Goal: Transaction & Acquisition: Purchase product/service

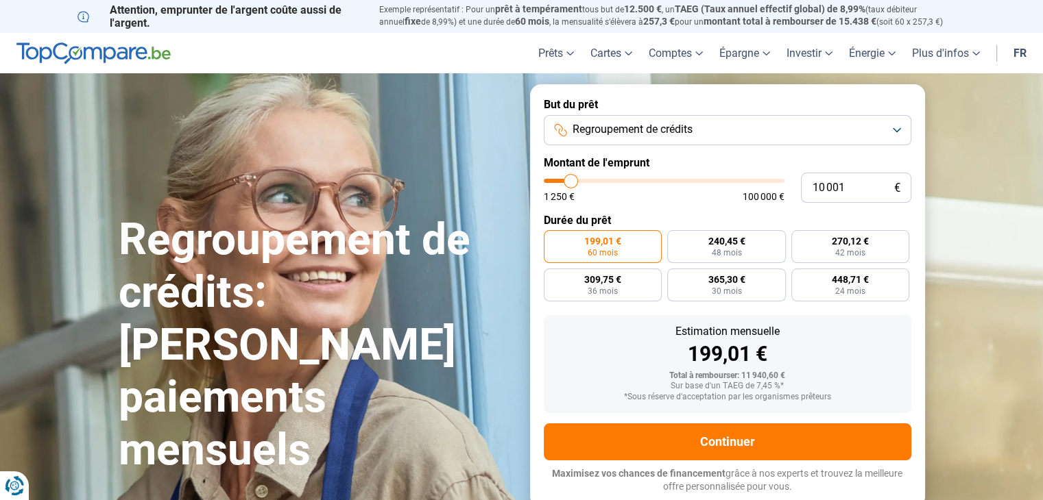
click at [896, 127] on button "Regroupement de crédits" at bounding box center [727, 130] width 367 height 30
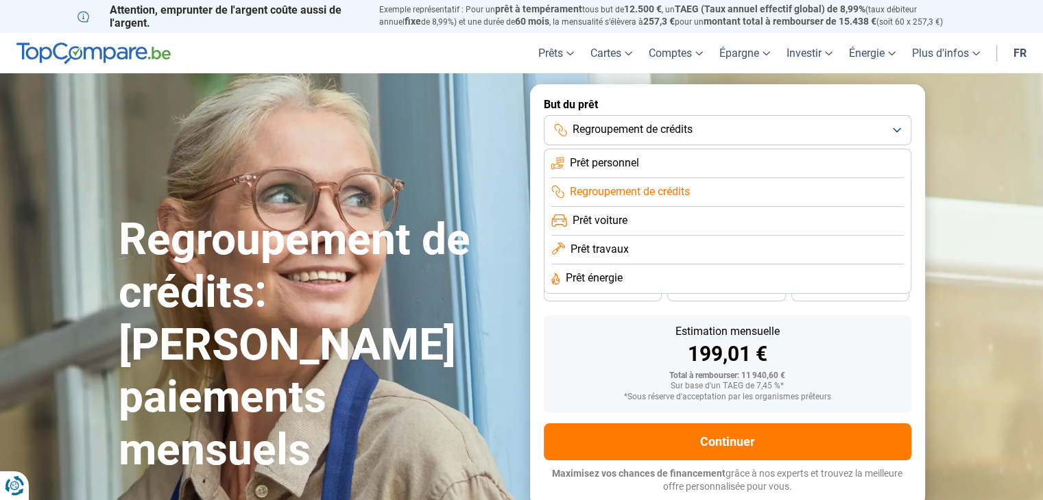
click at [584, 193] on span "Regroupement de crédits" at bounding box center [630, 191] width 120 height 15
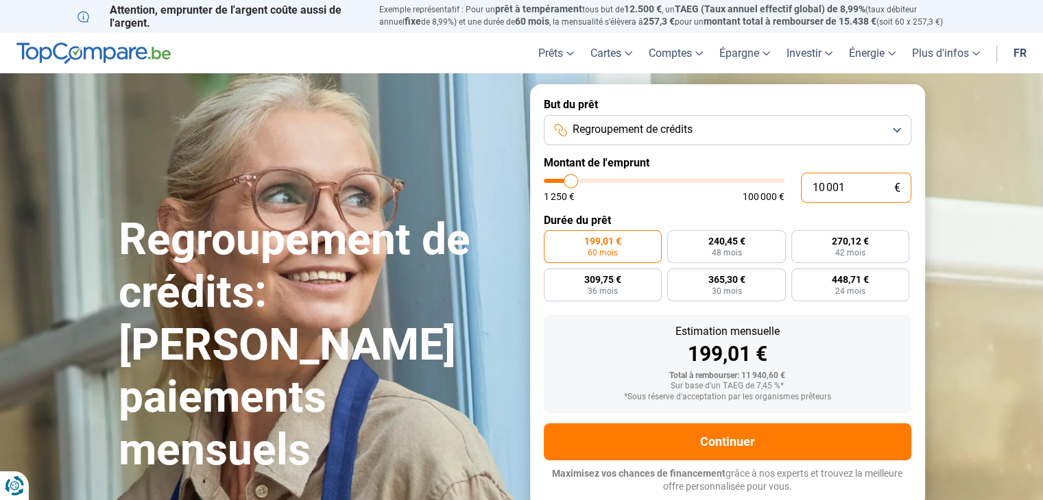
click at [850, 187] on input "10 001" at bounding box center [856, 188] width 110 height 30
type input "1 000"
type input "1250"
type input "100"
type input "1250"
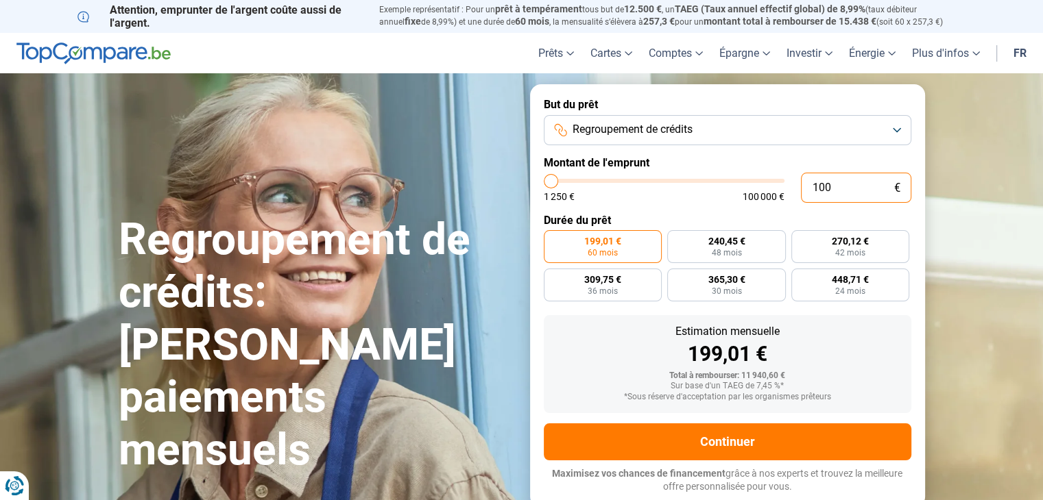
type input "10"
type input "1250"
type input "1"
type input "1250"
type input "0"
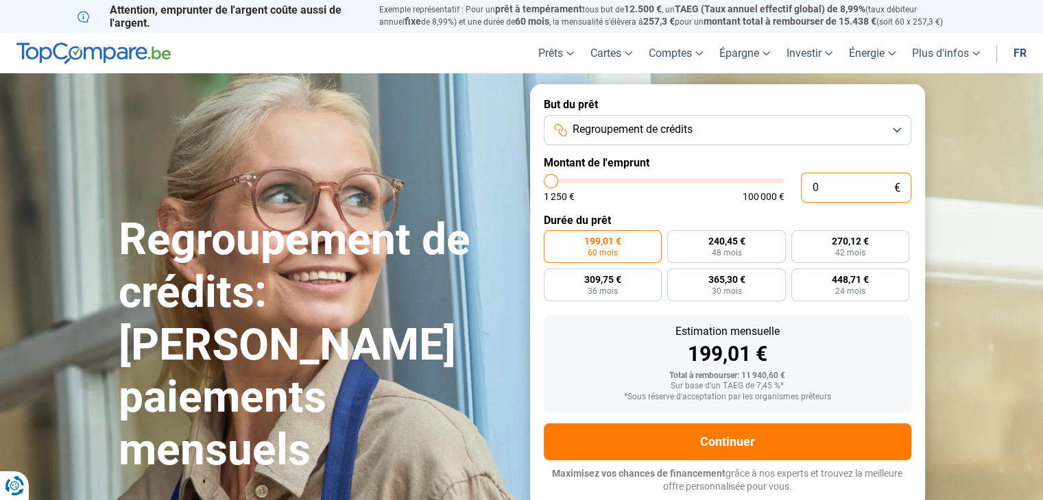
type input "1250"
type input "1 250"
type input "1250"
radio input "true"
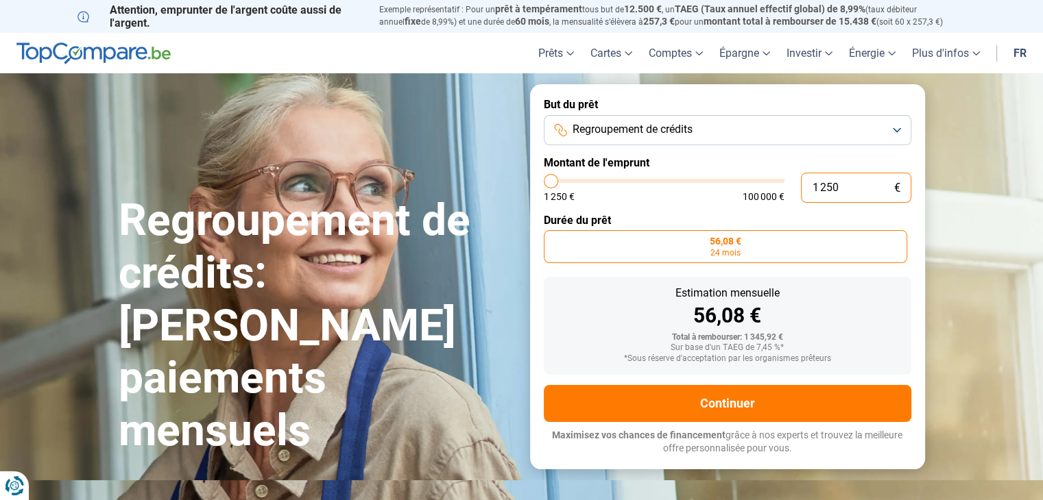
type input "12 503"
type input "12500"
type input "125 030"
type input "100000"
type input "100 000"
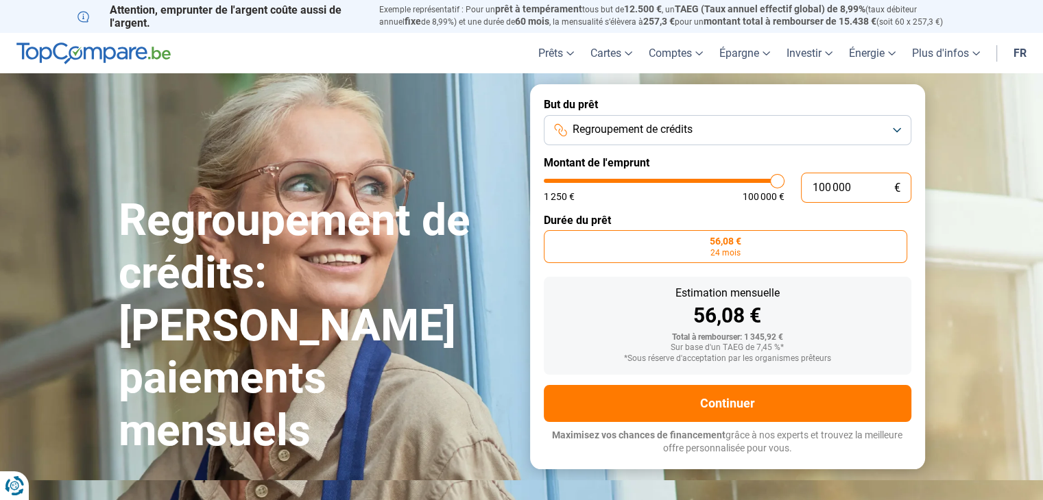
type input "100000"
radio input "false"
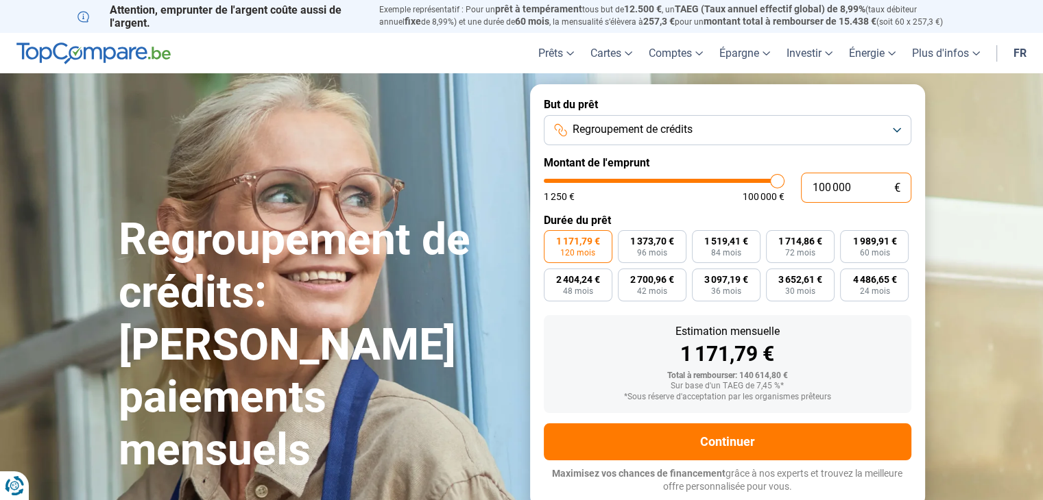
type input "10 000"
type input "10000"
type input "1 000"
type input "1250"
type input "100"
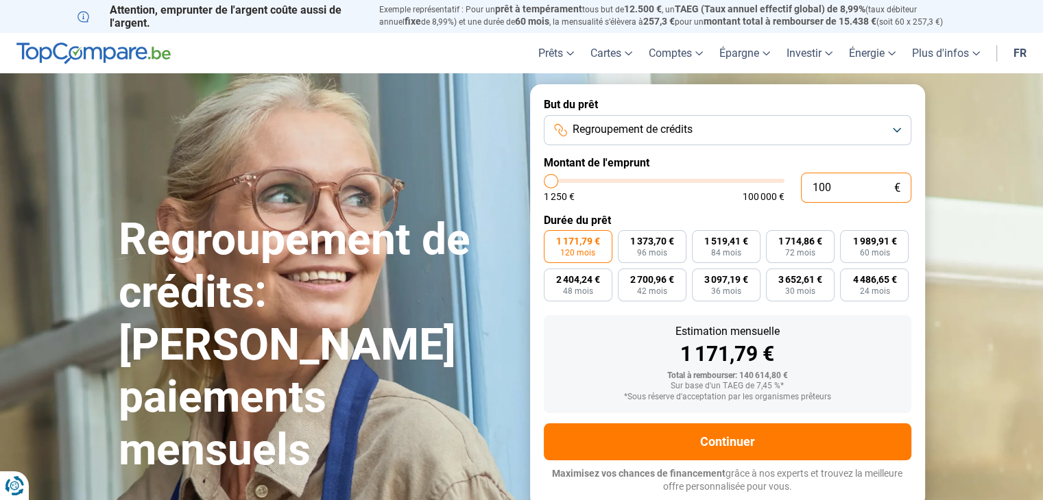
type input "1250"
type input "10"
type input "1250"
type input "1"
type input "1250"
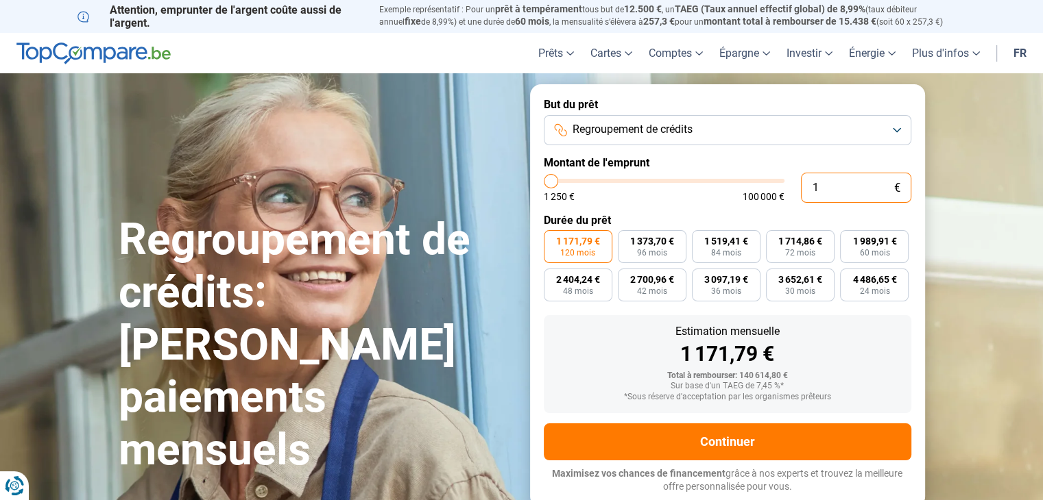
type input "0"
type input "1250"
type input "1 250"
type input "1250"
radio input "true"
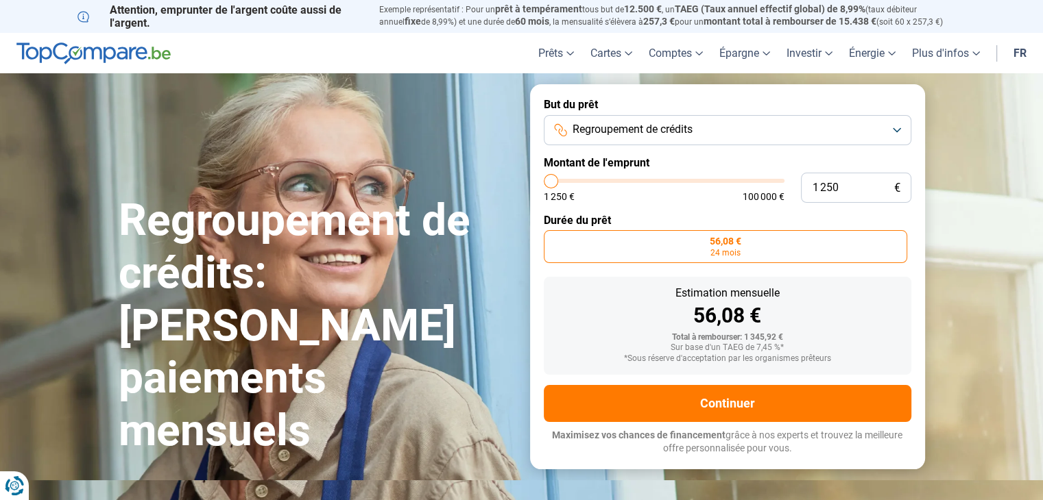
type input "3 250"
type input "3250"
type input "3 750"
type input "3750"
type input "5 000"
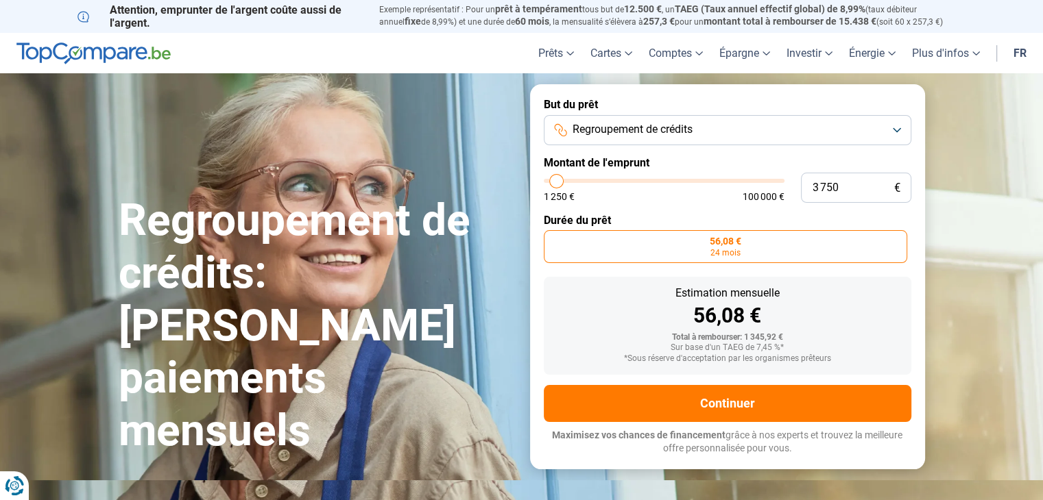
type input "5000"
type input "5 750"
type input "5750"
type input "6 000"
type input "6000"
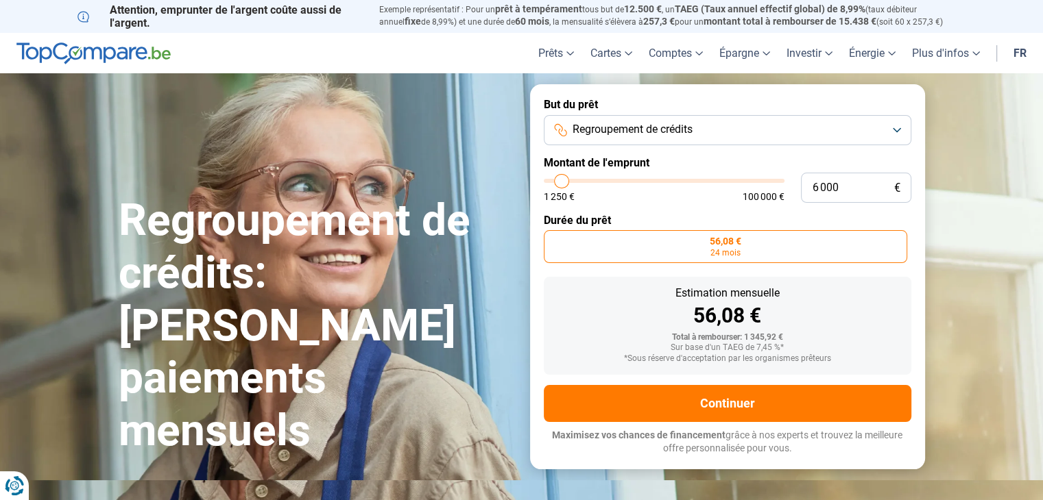
type input "6 250"
drag, startPoint x: 555, startPoint y: 180, endPoint x: 562, endPoint y: 180, distance: 7.5
type input "6250"
click at [562, 180] on input "range" at bounding box center [664, 181] width 241 height 4
radio input "false"
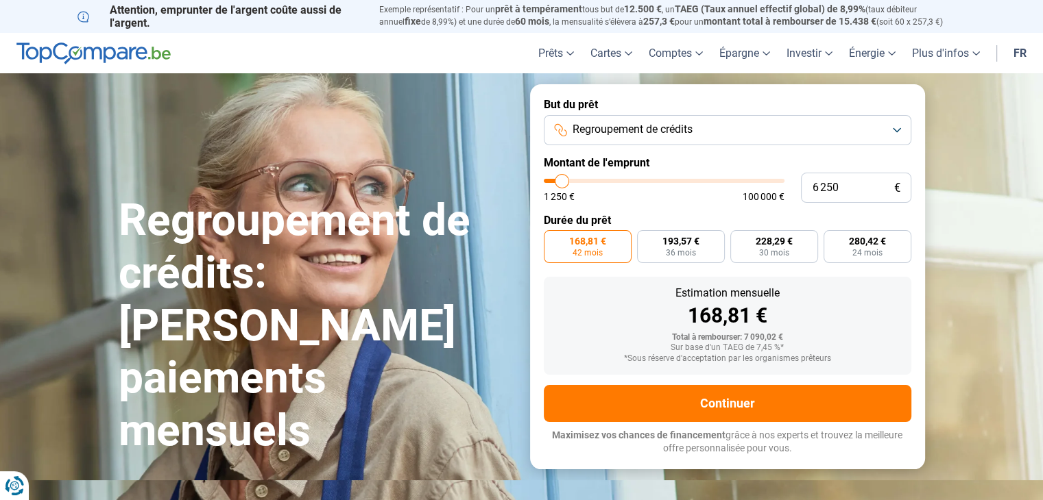
type input "1 250"
type input "1250"
click at [550, 181] on input "range" at bounding box center [664, 181] width 241 height 4
radio input "true"
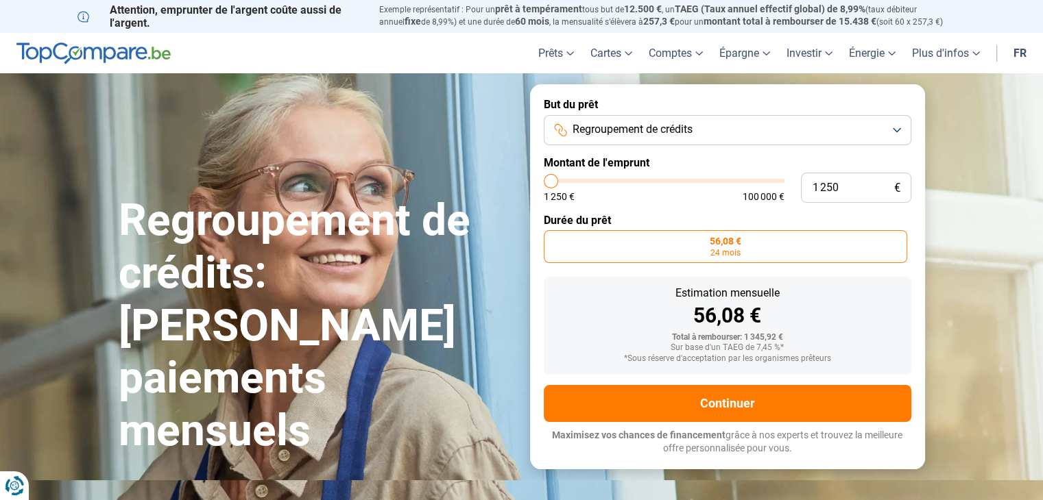
type input "7 000"
type input "7000"
click at [563, 180] on input "range" at bounding box center [664, 181] width 241 height 4
radio input "false"
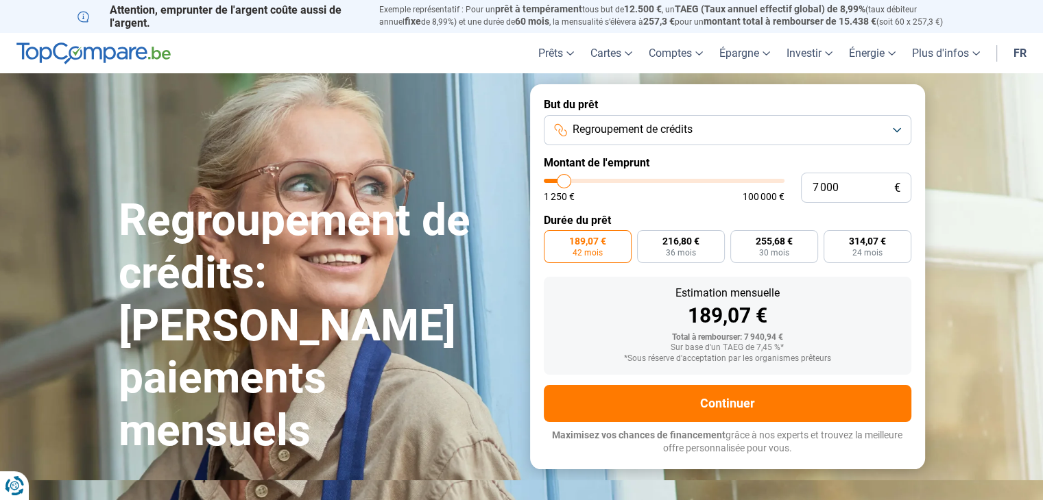
type input "3 500"
type input "3500"
click at [555, 179] on input "range" at bounding box center [664, 181] width 241 height 4
radio input "true"
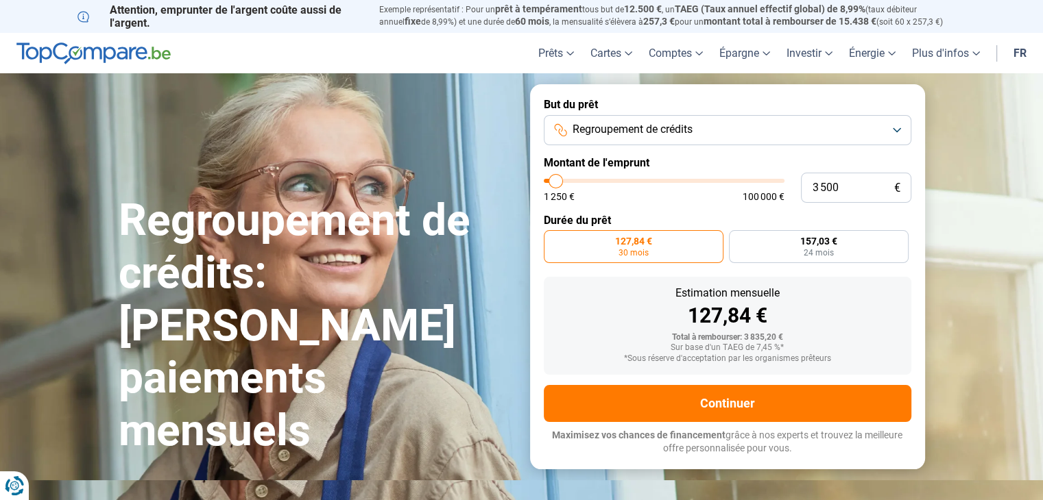
click at [784, 181] on div "3 500 € 1 250 € 100 000 €" at bounding box center [727, 188] width 367 height 30
type input "100 000"
type input "100000"
click at [781, 181] on input "range" at bounding box center [664, 181] width 241 height 4
radio input "false"
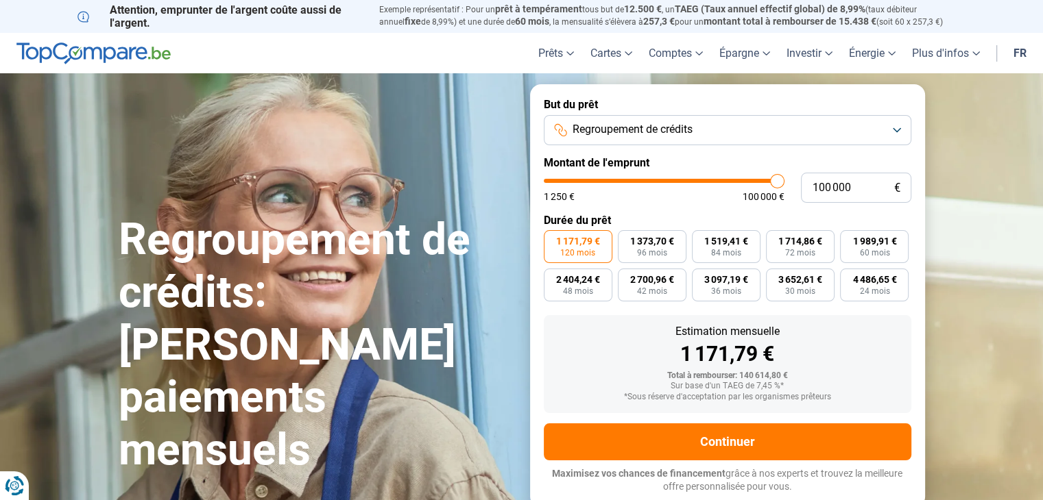
type input "99 750"
type input "99750"
type input "99 250"
type input "99250"
type input "98 000"
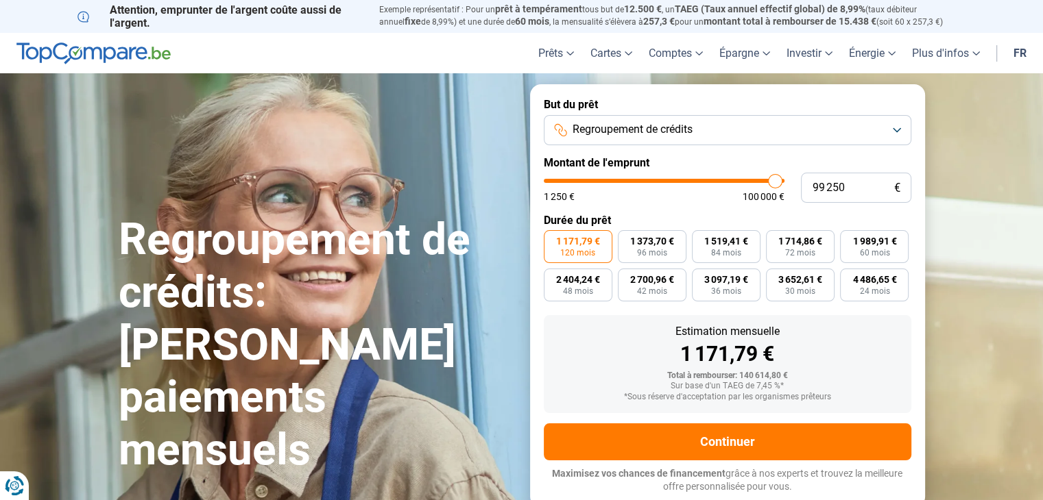
type input "98000"
type input "96 500"
type input "96500"
type input "96 000"
type input "96000"
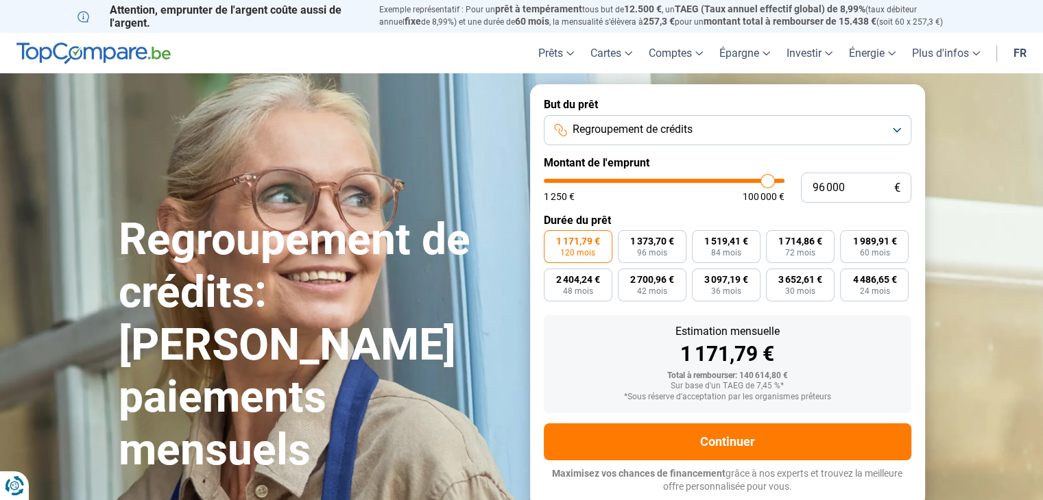
type input "95 000"
type input "95000"
type input "93 750"
type input "93750"
type input "93 000"
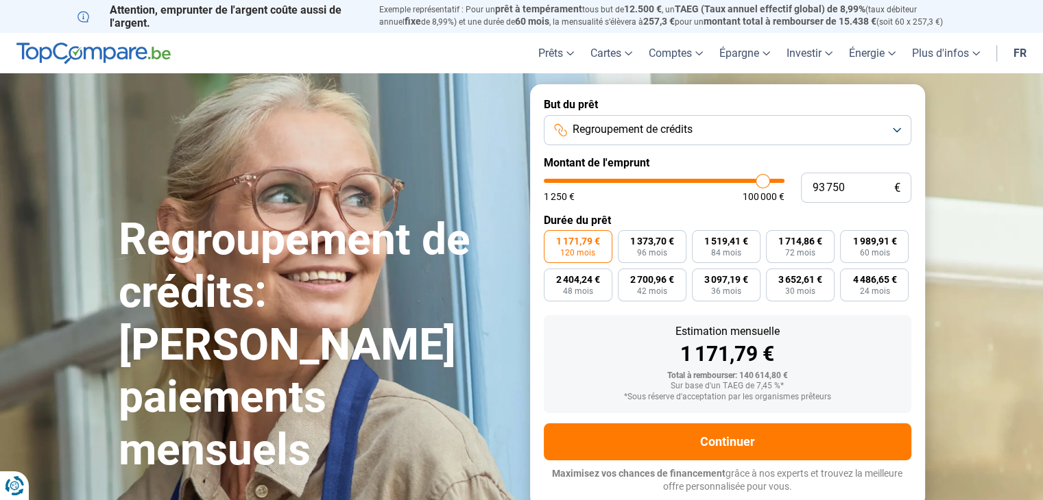
type input "93000"
type input "92 500"
type input "92500"
type input "91 000"
type input "91000"
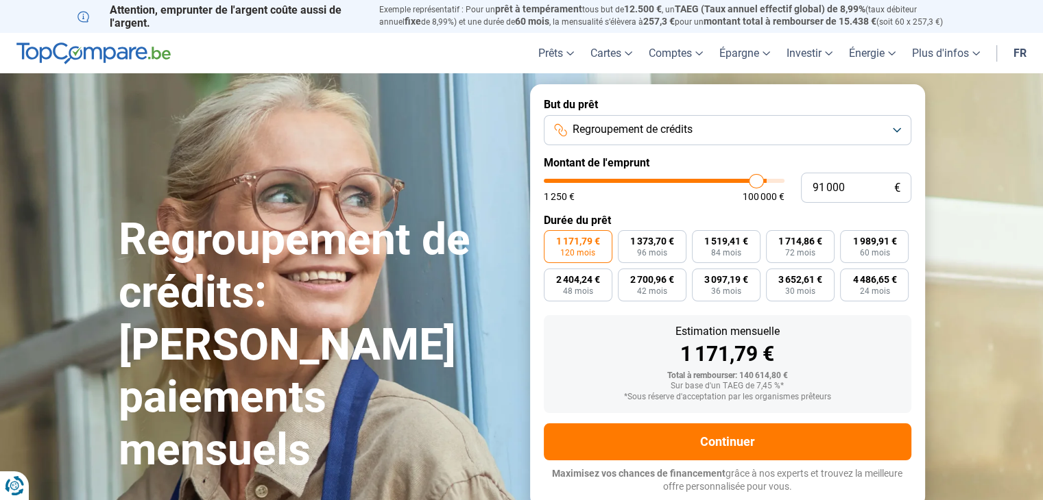
type input "89 500"
type input "89500"
type input "88 750"
type input "88750"
type input "88 000"
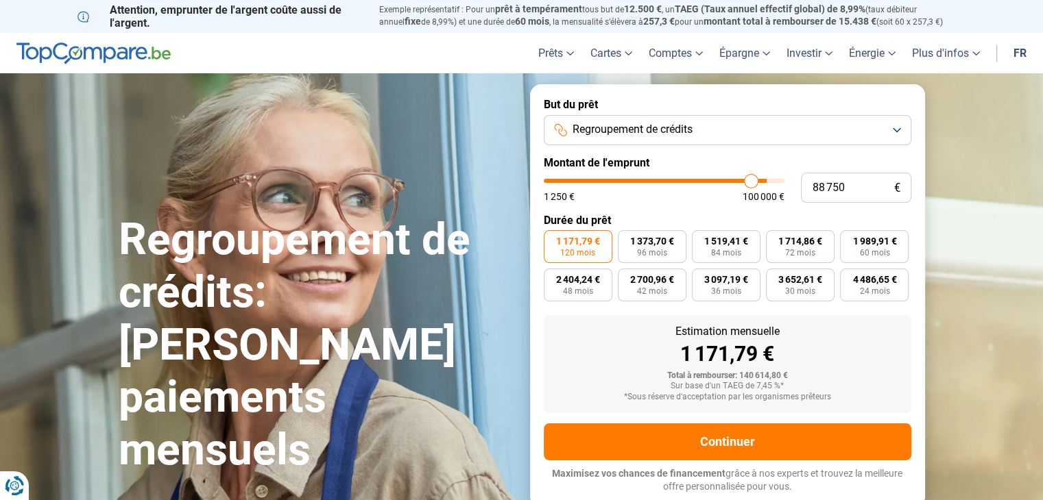
type input "88000"
type input "86 750"
type input "86750"
type input "85 250"
type input "85250"
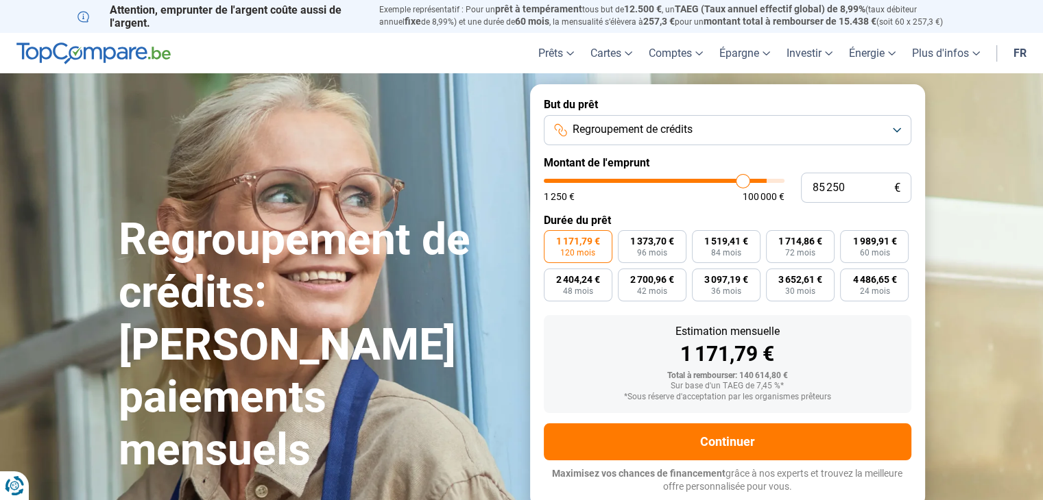
type input "84 750"
type input "84750"
type input "84 250"
type input "84250"
type input "83 750"
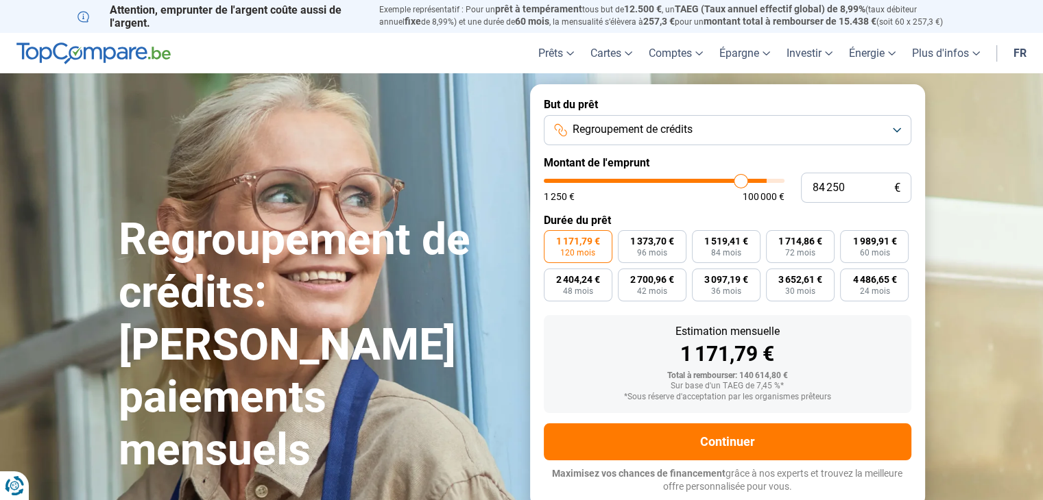
type input "83750"
type input "83 250"
type input "83250"
type input "83 000"
type input "83000"
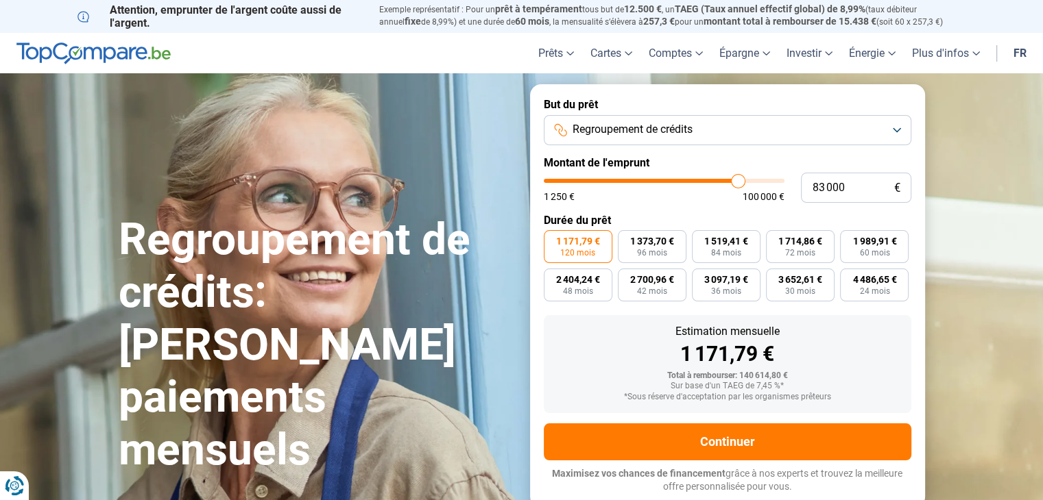
type input "82 750"
type input "82750"
type input "82 500"
type input "82500"
type input "82 250"
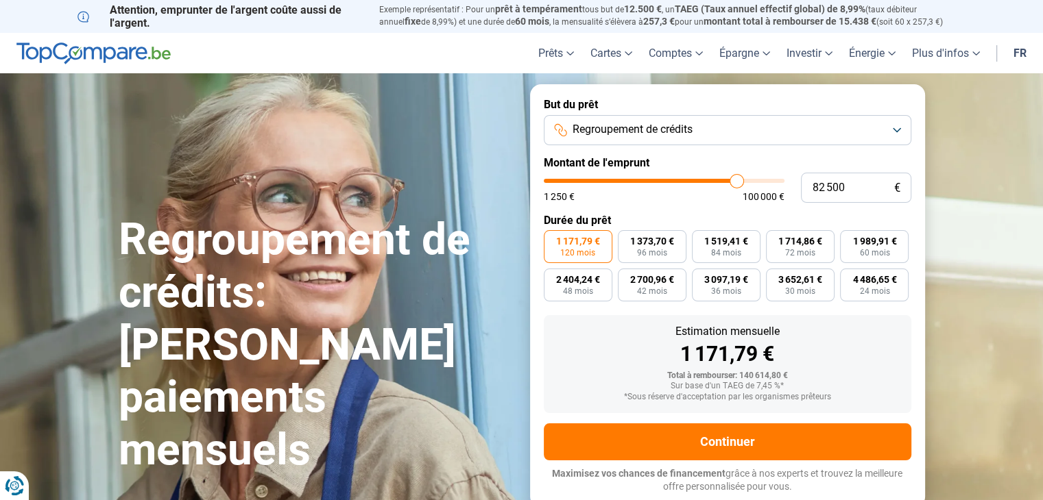
type input "82250"
type input "81 250"
type input "81250"
type input "81 000"
type input "81000"
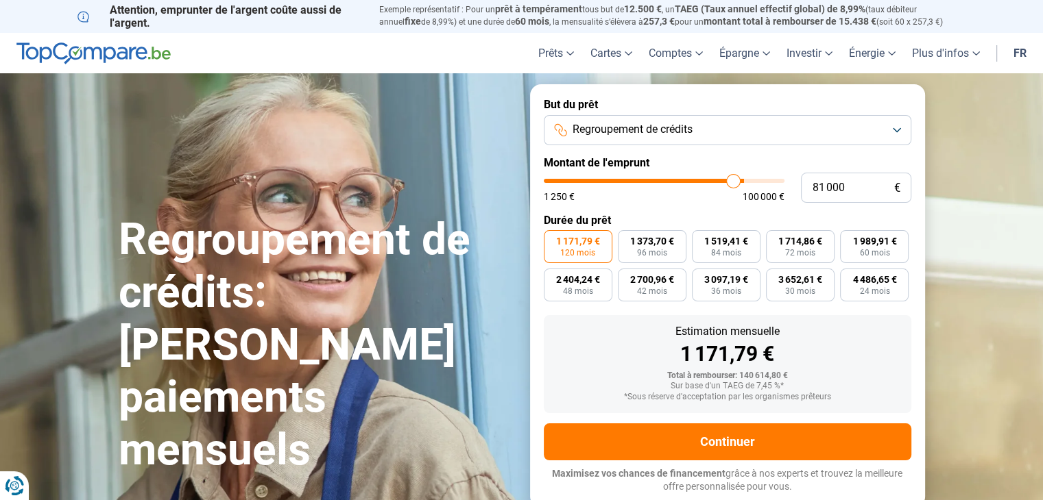
type input "80 500"
type input "80500"
type input "80 000"
type input "80000"
type input "78 250"
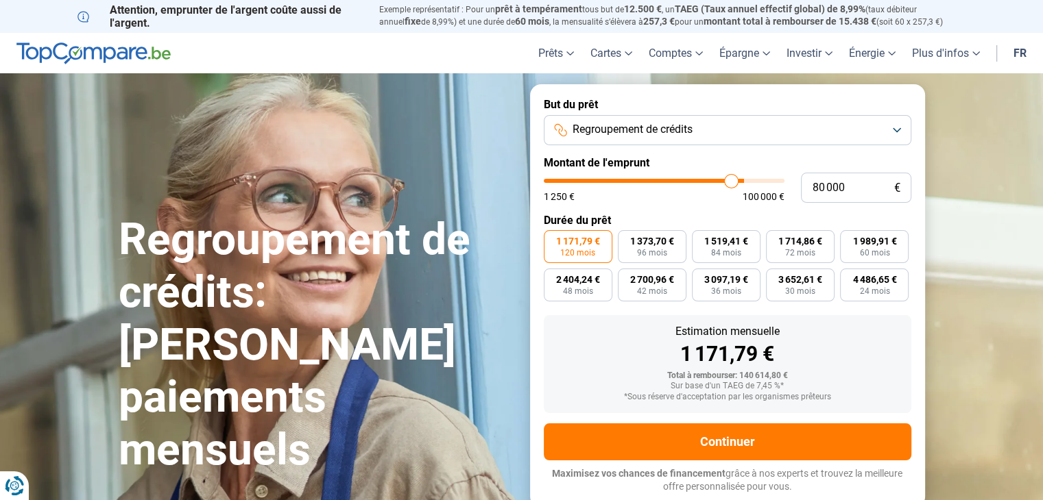
type input "78250"
type input "76 000"
type input "76000"
type input "73 000"
type input "73000"
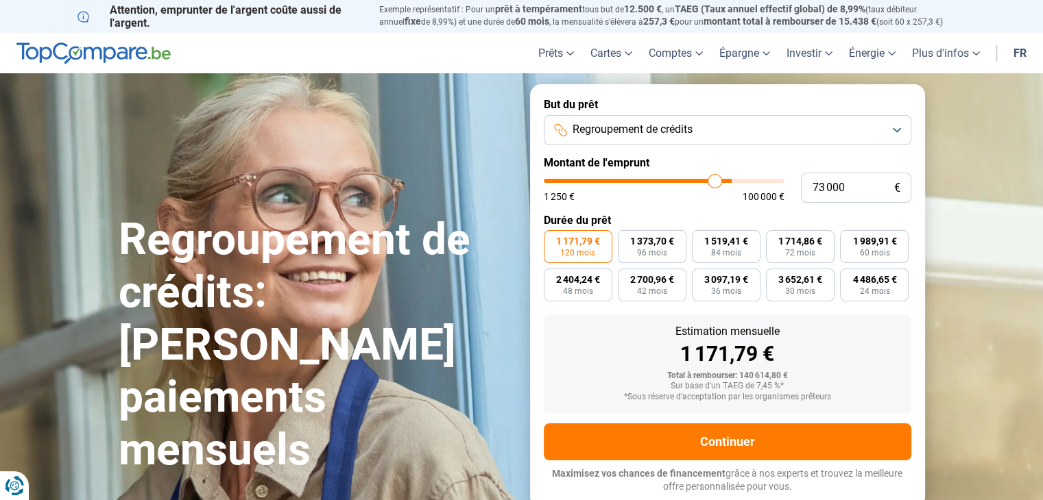
type input "70 750"
type input "70750"
type input "69 750"
type input "69750"
type input "68 750"
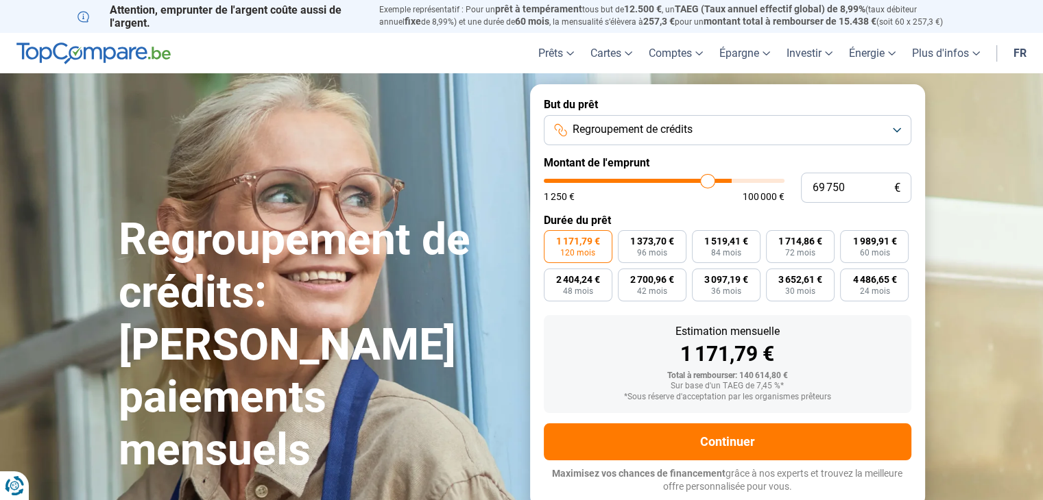
type input "68750"
type input "68 250"
type input "68250"
type input "67 000"
type input "67000"
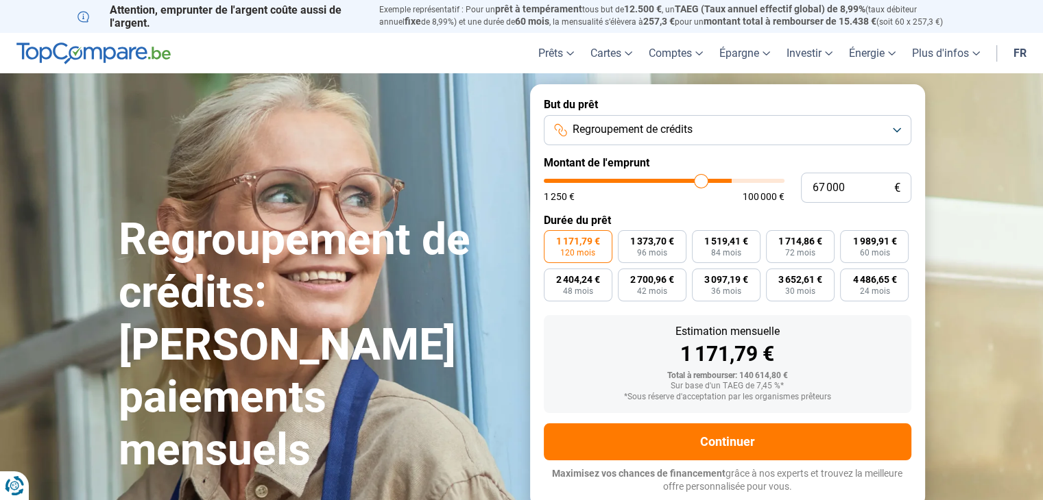
type input "65 750"
type input "65750"
type input "63 750"
type input "63750"
type input "62 750"
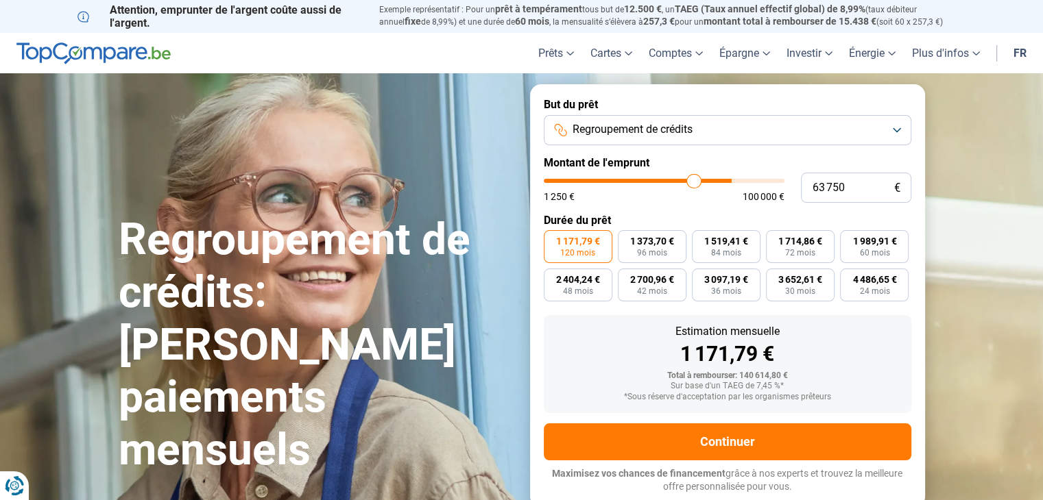
type input "62750"
type input "62 500"
type input "62500"
type input "62 000"
type input "62000"
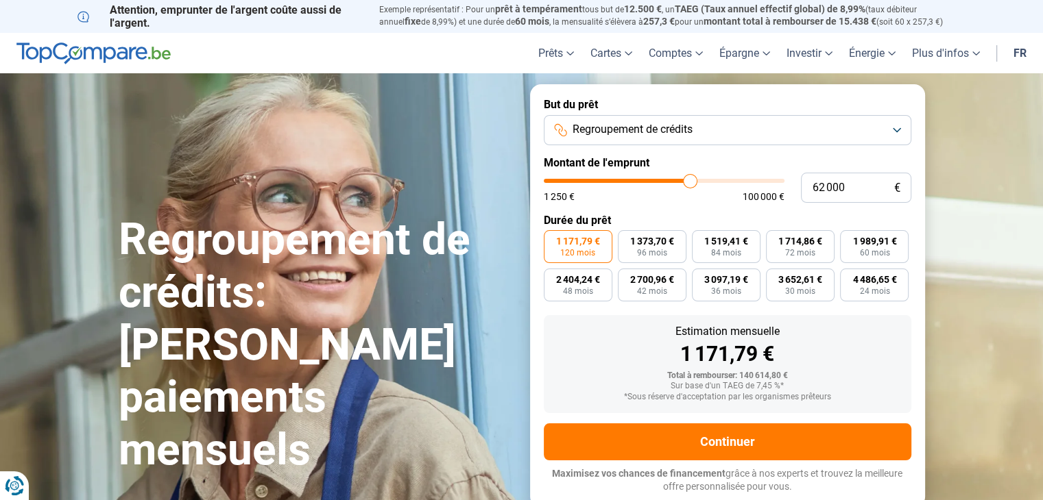
type input "61 500"
type input "61500"
type input "61 000"
type input "61000"
type input "60 750"
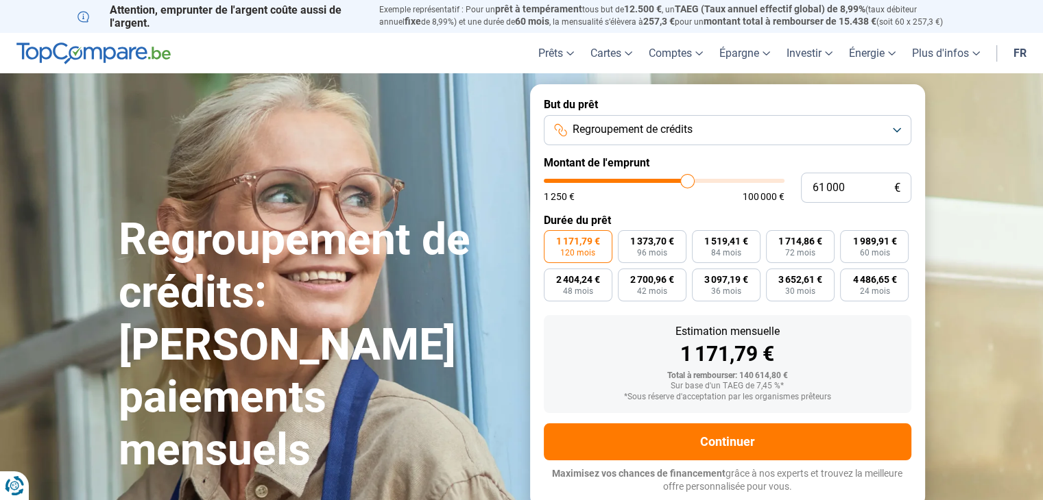
type input "60750"
type input "60 000"
type input "60000"
type input "59 250"
type input "59250"
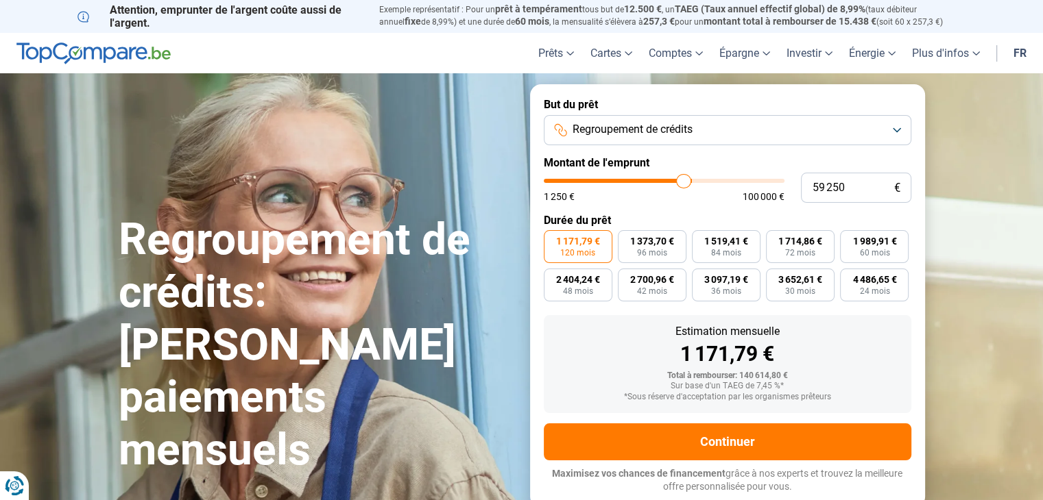
type input "59 000"
type input "59000"
type input "58 500"
type input "58500"
type input "58 250"
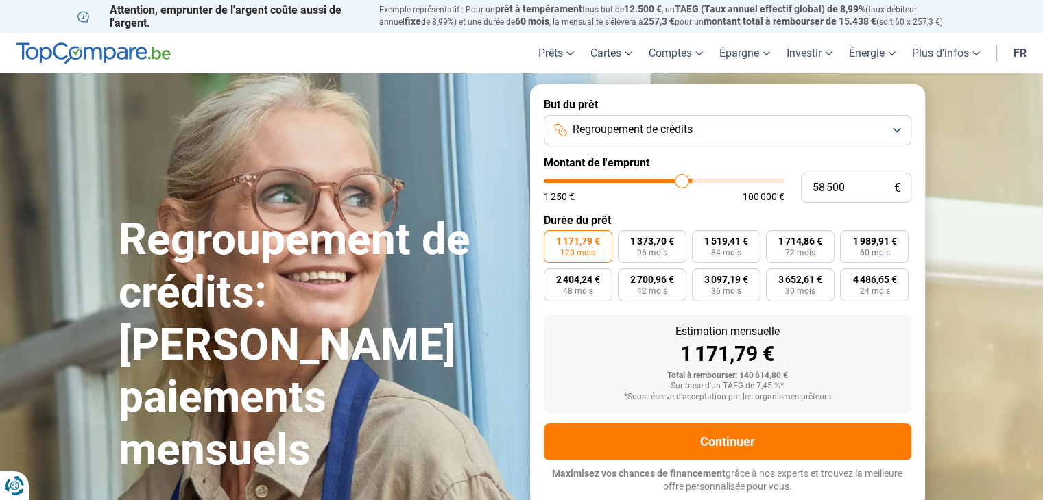
type input "58250"
type input "57 500"
type input "57500"
type input "57 000"
type input "57000"
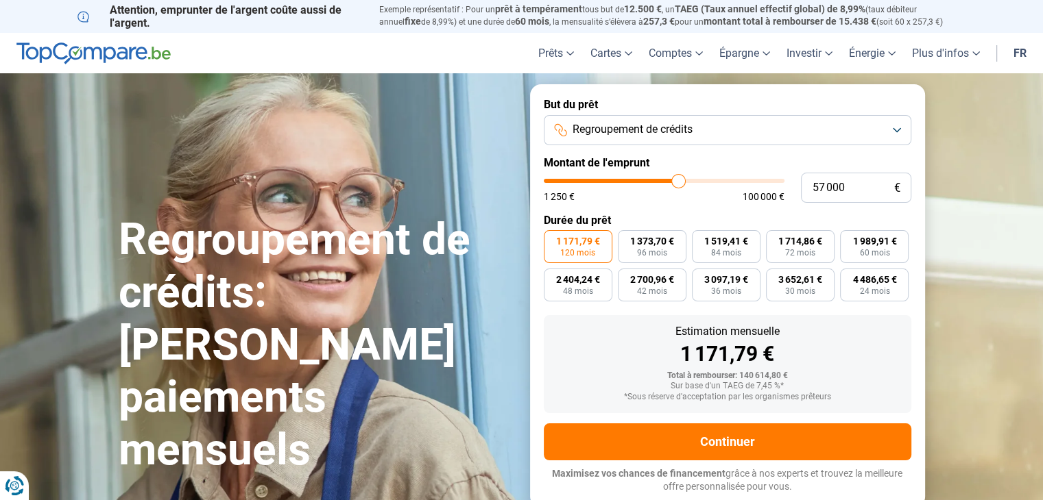
type input "56 750"
type input "56750"
type input "56 500"
type input "56500"
type input "56 250"
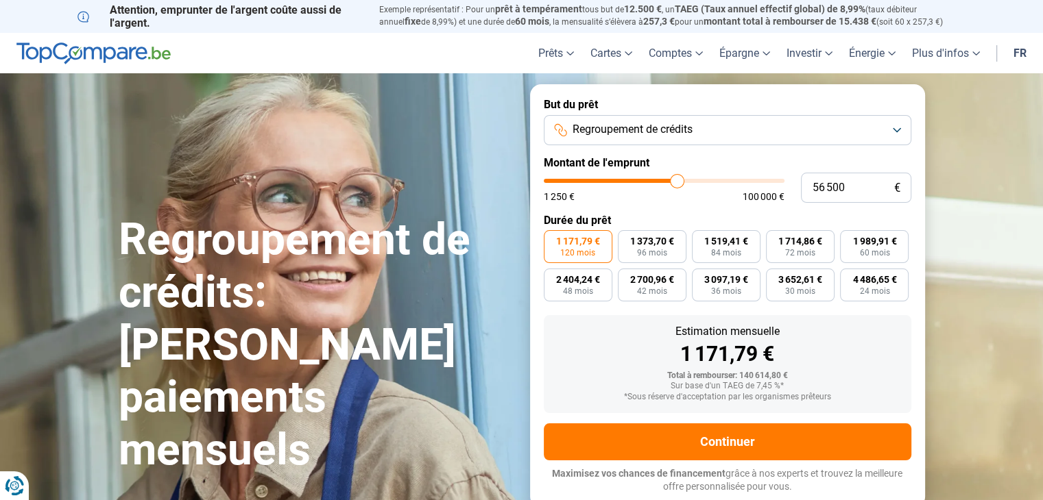
type input "56250"
type input "56 000"
type input "56000"
type input "55 500"
type input "55500"
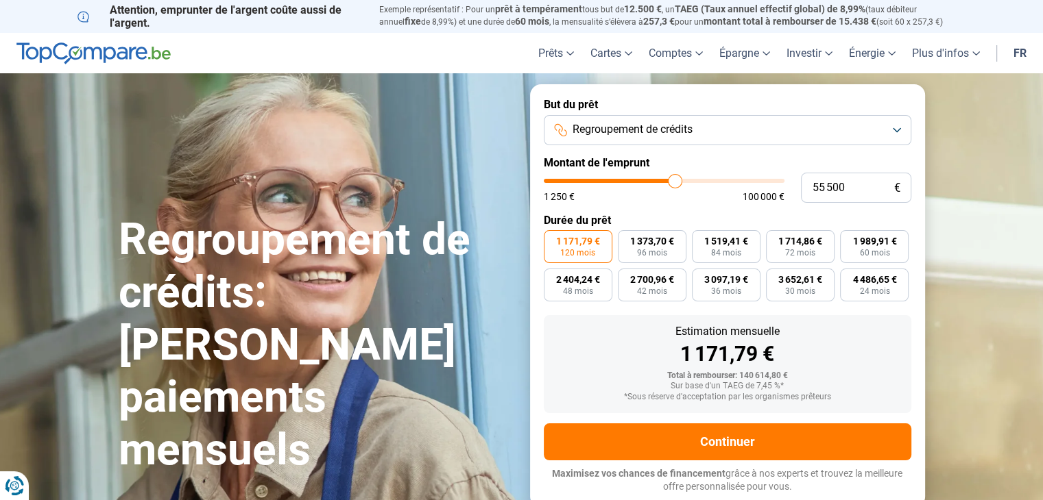
type input "55 000"
type input "55000"
type input "54 500"
type input "54500"
type input "54 000"
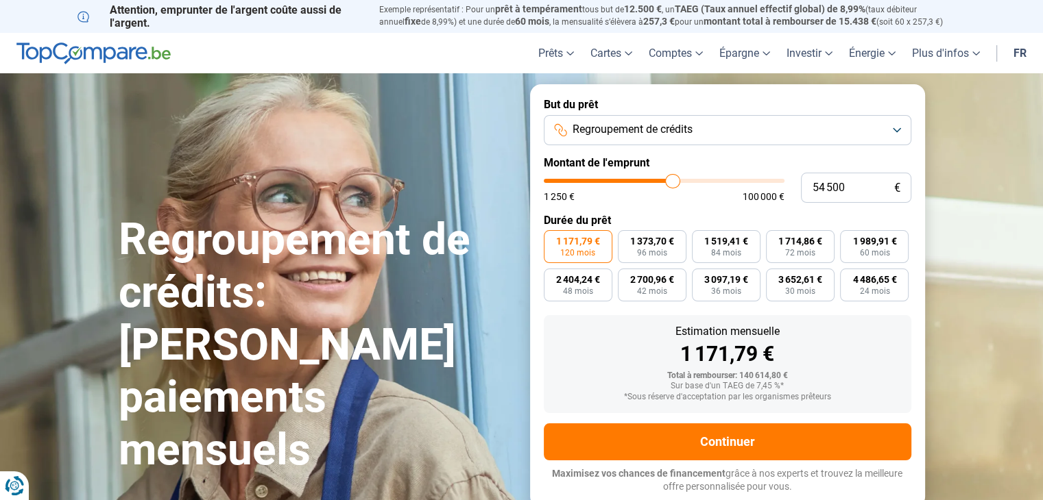
type input "54000"
type input "53 500"
type input "53500"
type input "53 250"
type input "53250"
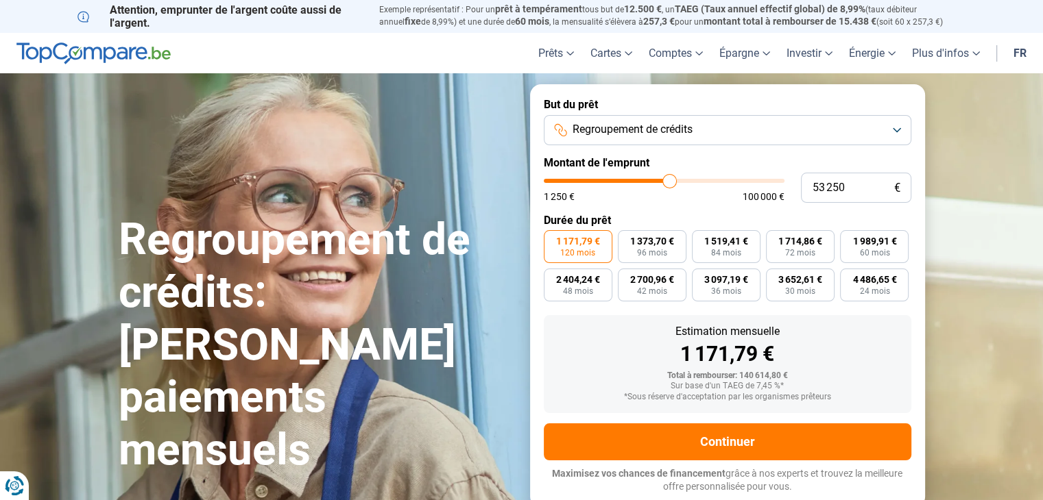
type input "52 750"
type input "52750"
type input "52 250"
type input "52250"
type input "51 500"
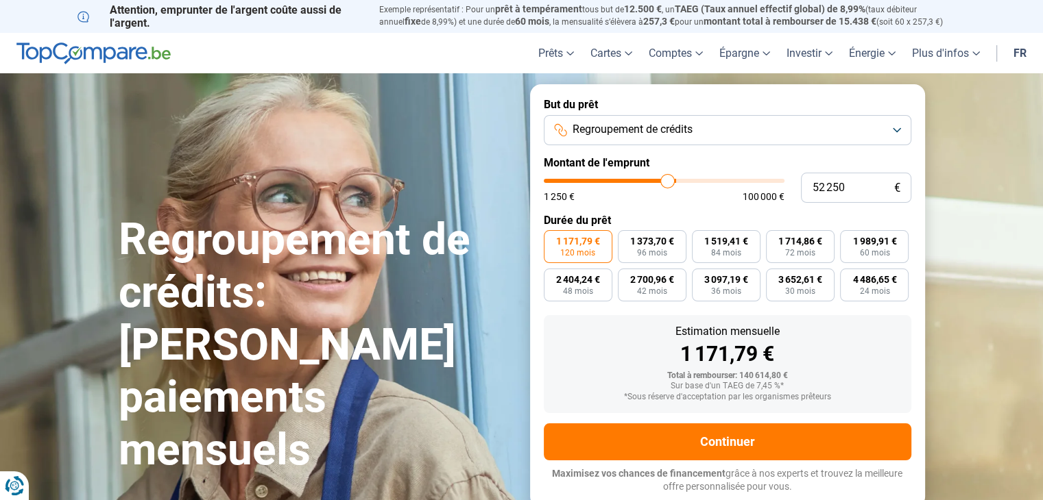
type input "51500"
type input "50 750"
type input "50750"
type input "50 250"
type input "50250"
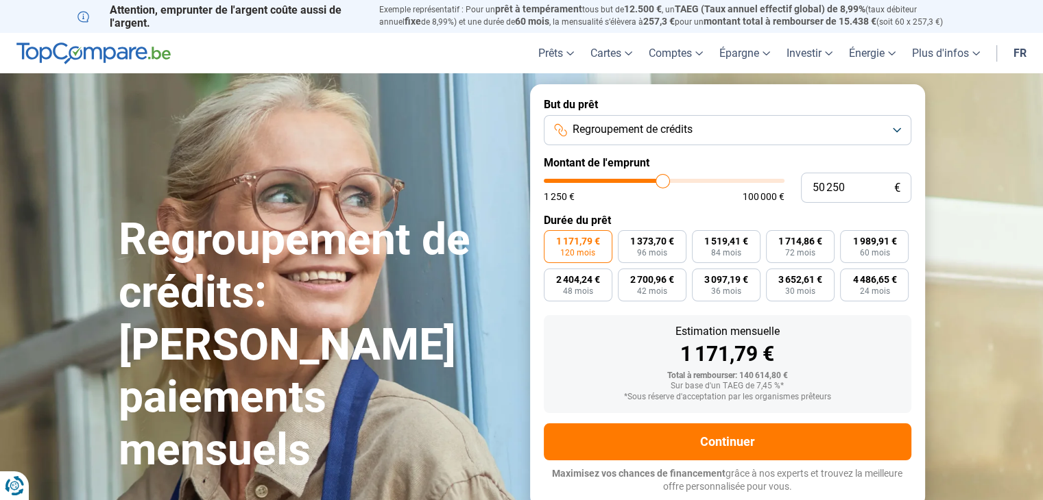
type input "50 000"
type input "50000"
type input "49 000"
type input "49000"
type input "48 250"
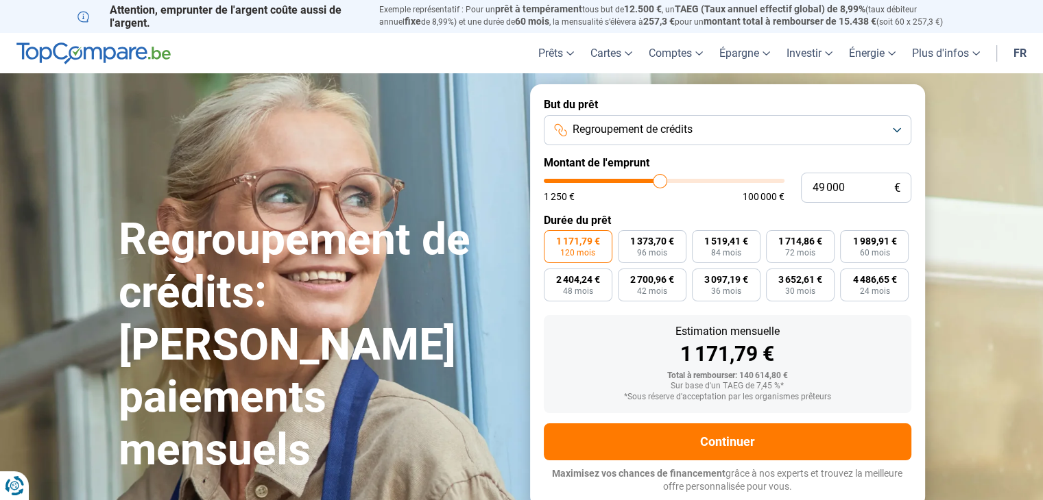
type input "48250"
type input "47 750"
type input "47750"
type input "46 750"
type input "46750"
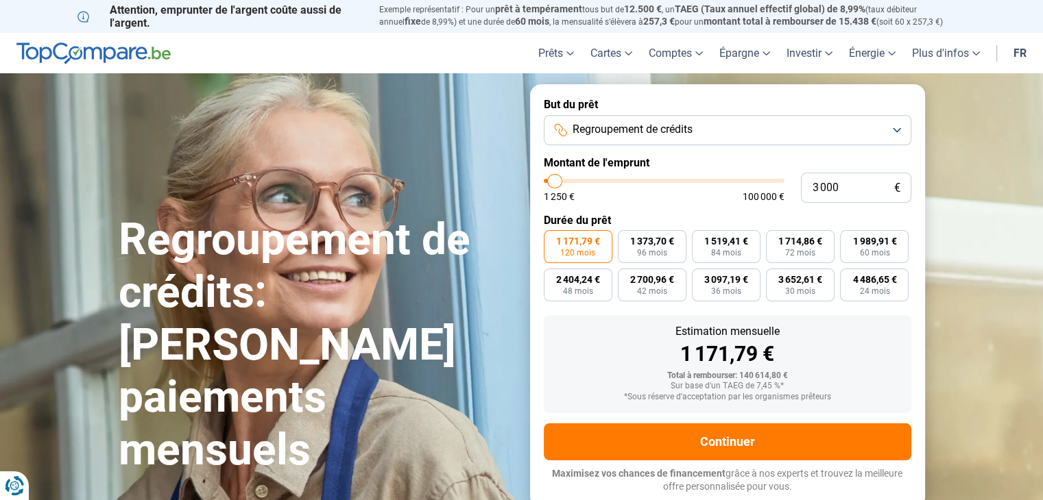
drag, startPoint x: 781, startPoint y: 181, endPoint x: 555, endPoint y: 181, distance: 226.2
click at [555, 181] on input "range" at bounding box center [664, 181] width 241 height 4
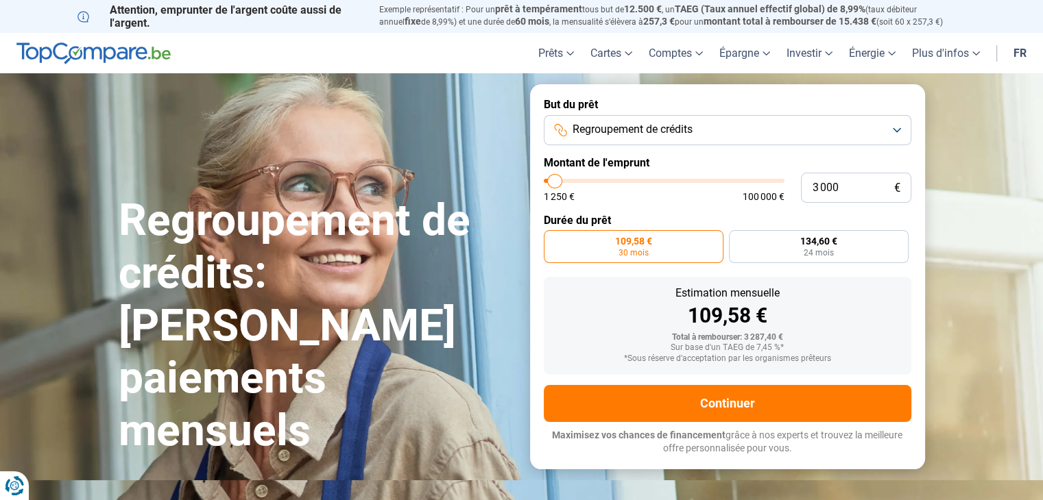
click at [899, 132] on button "Regroupement de crédits" at bounding box center [727, 130] width 367 height 30
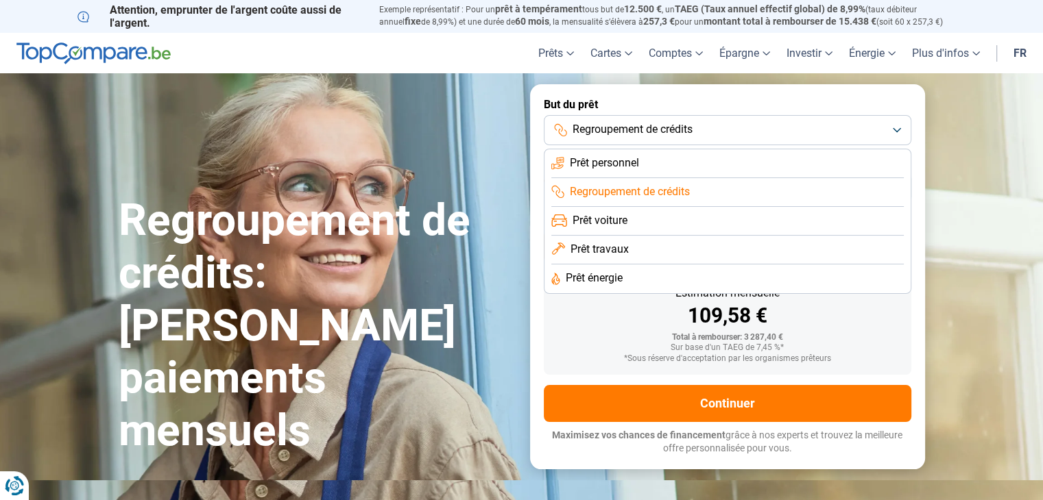
click at [624, 161] on span "Prêt personnel" at bounding box center [604, 163] width 69 height 15
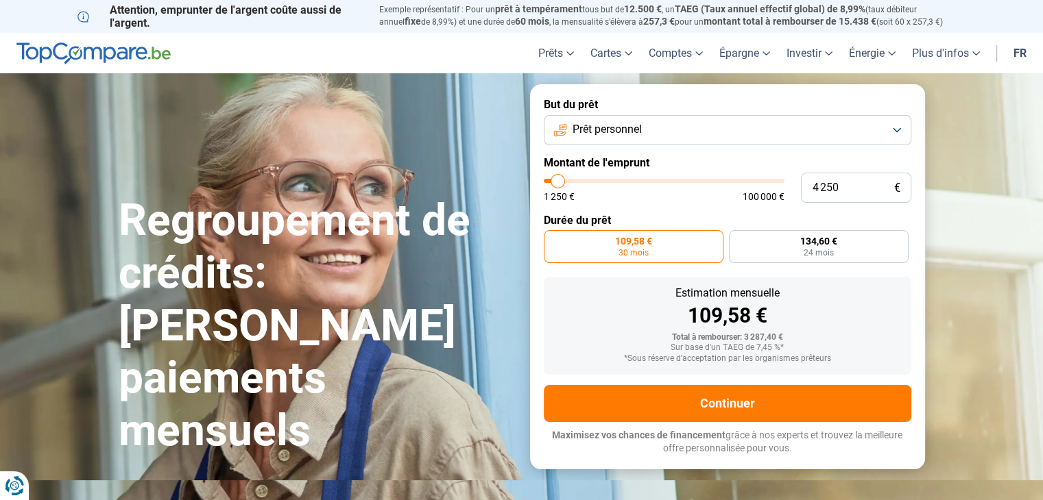
click at [557, 183] on input "range" at bounding box center [664, 181] width 241 height 4
click at [894, 130] on button "Prêt personnel" at bounding box center [727, 130] width 367 height 30
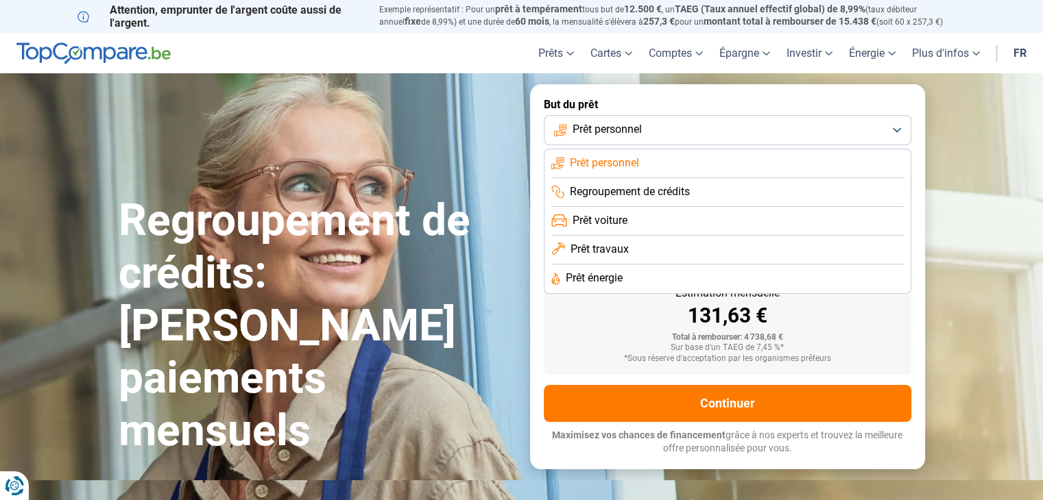
click at [685, 193] on span "Regroupement de crédits" at bounding box center [630, 191] width 120 height 15
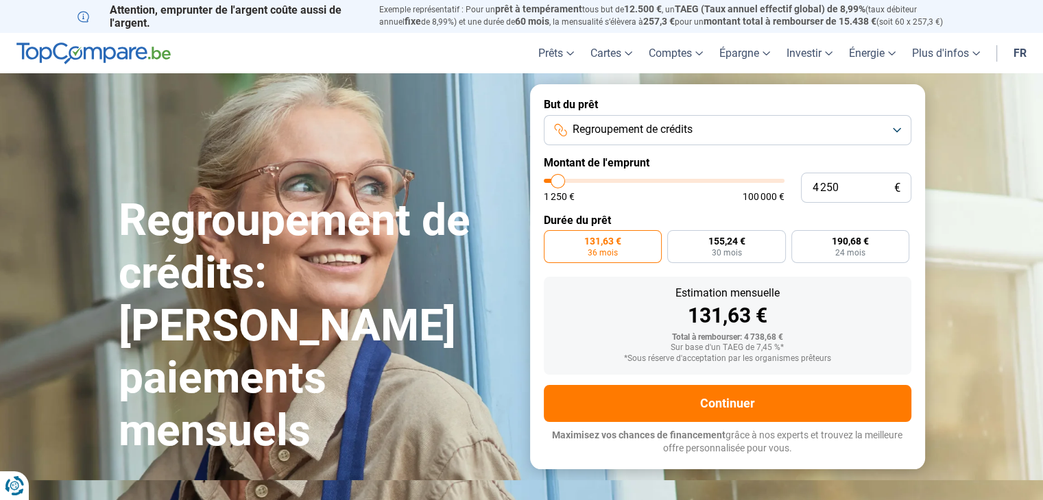
click at [891, 129] on button "Regroupement de crédits" at bounding box center [727, 130] width 367 height 30
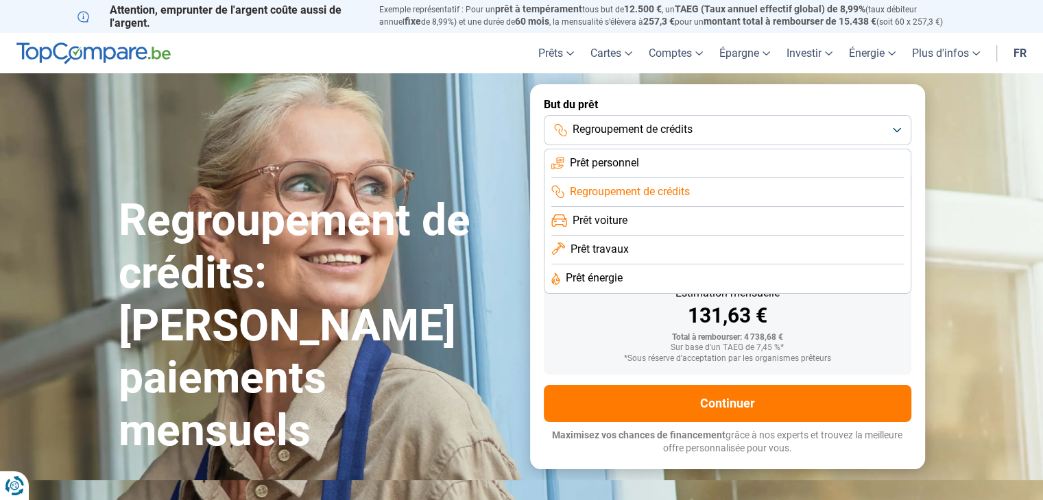
click at [614, 162] on span "Prêt personnel" at bounding box center [604, 163] width 69 height 15
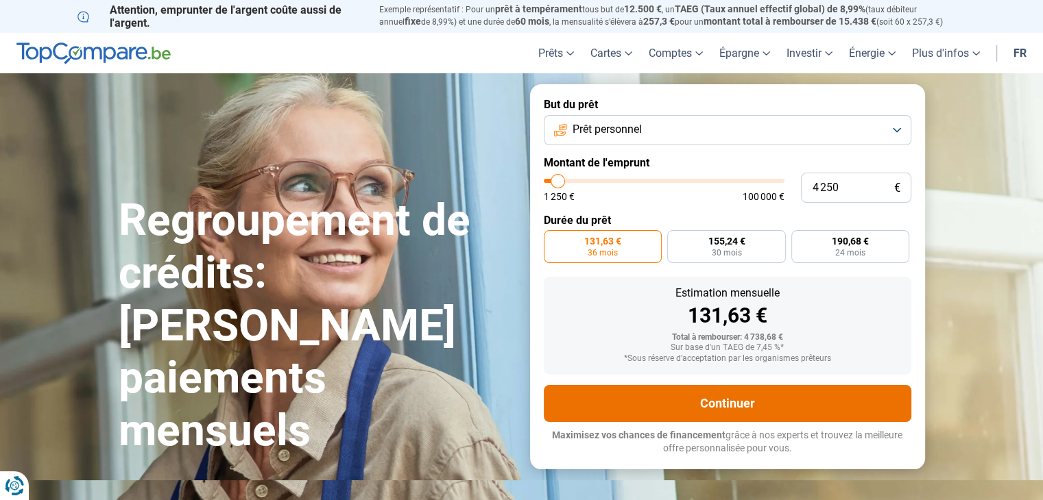
click at [714, 409] on button "Continuer" at bounding box center [727, 403] width 367 height 37
click at [725, 406] on button "Continuer" at bounding box center [727, 403] width 367 height 37
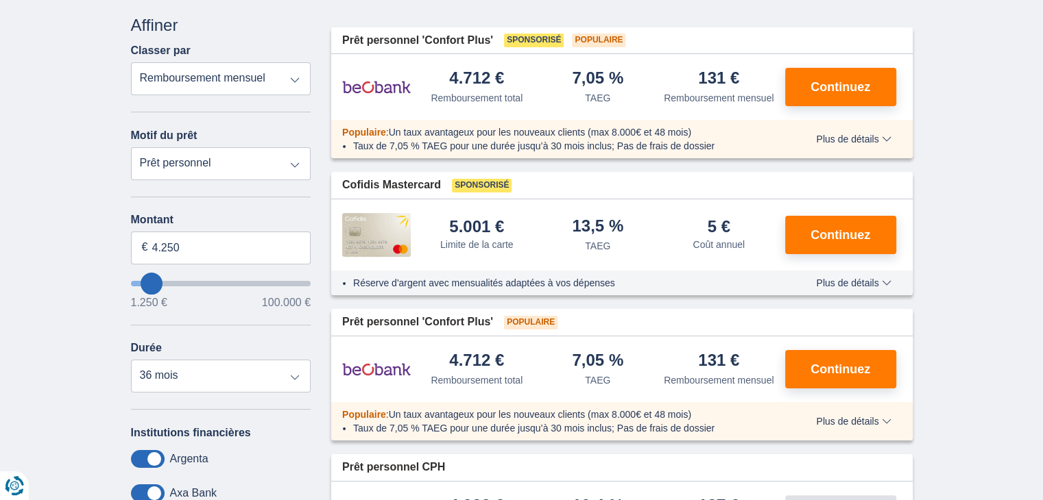
scroll to position [160, 0]
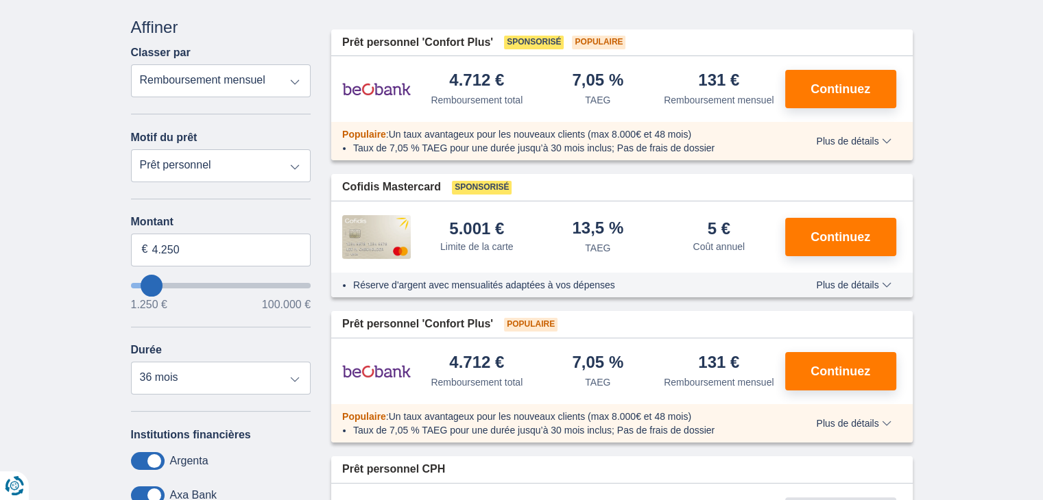
click at [885, 286] on span "Plus de détails" at bounding box center [853, 285] width 75 height 10
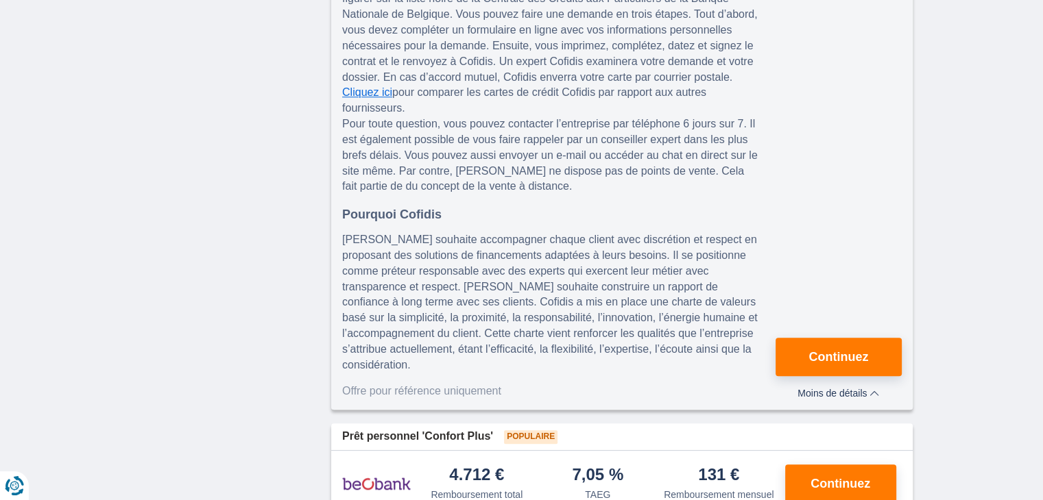
scroll to position [1119, 0]
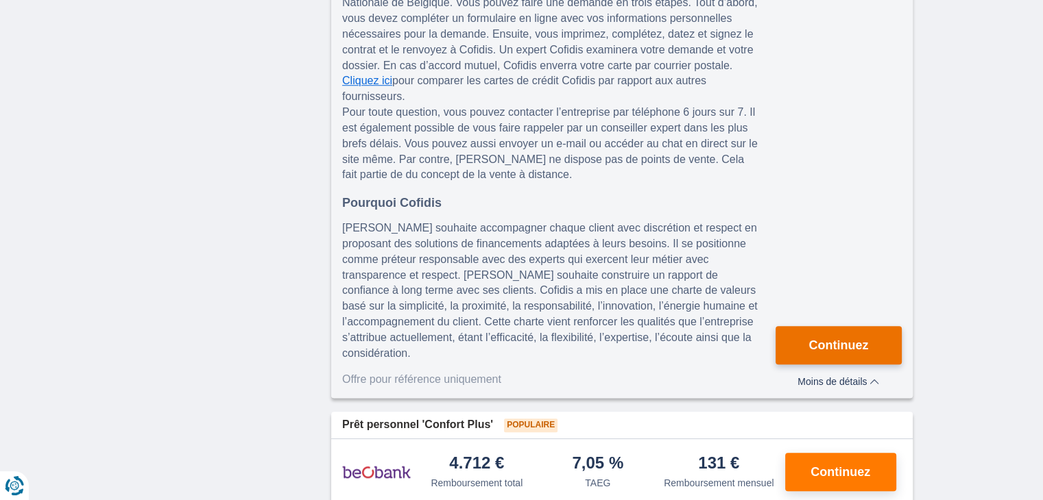
click at [841, 339] on span "Continuez" at bounding box center [838, 345] width 60 height 12
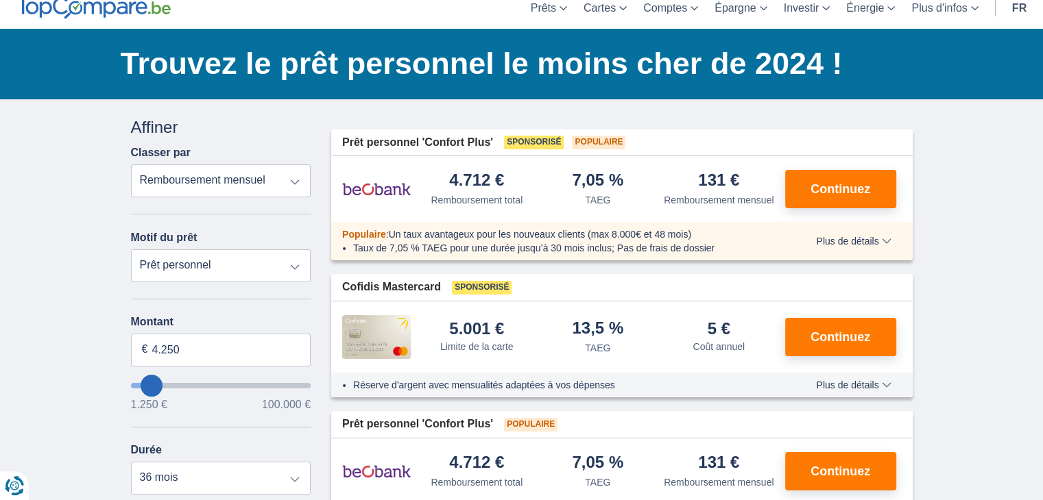
scroll to position [69, 0]
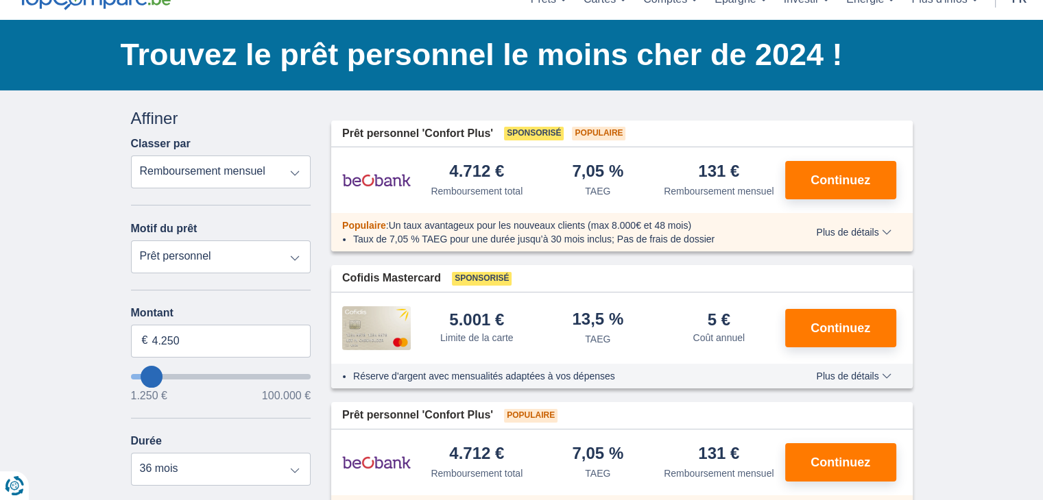
click at [887, 232] on span "Plus de détails" at bounding box center [853, 233] width 75 height 10
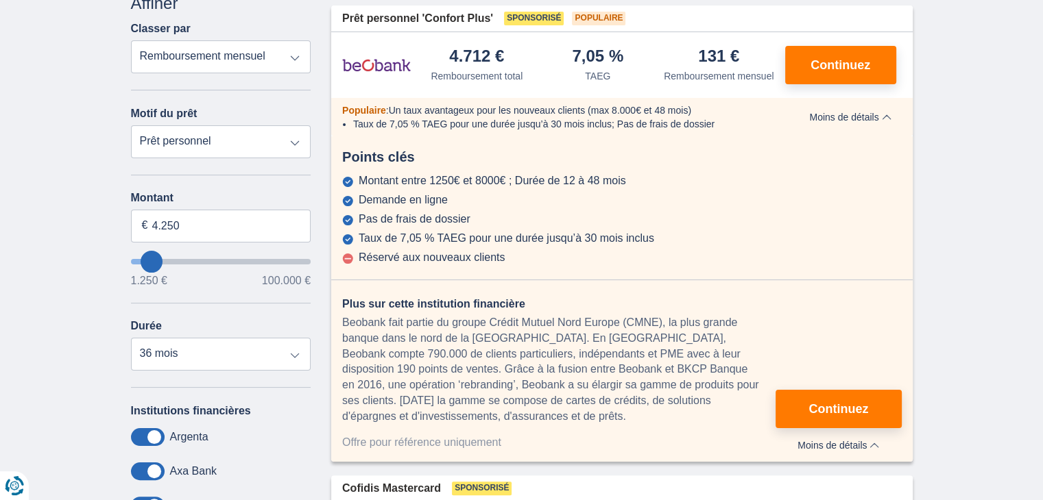
scroll to position [228, 0]
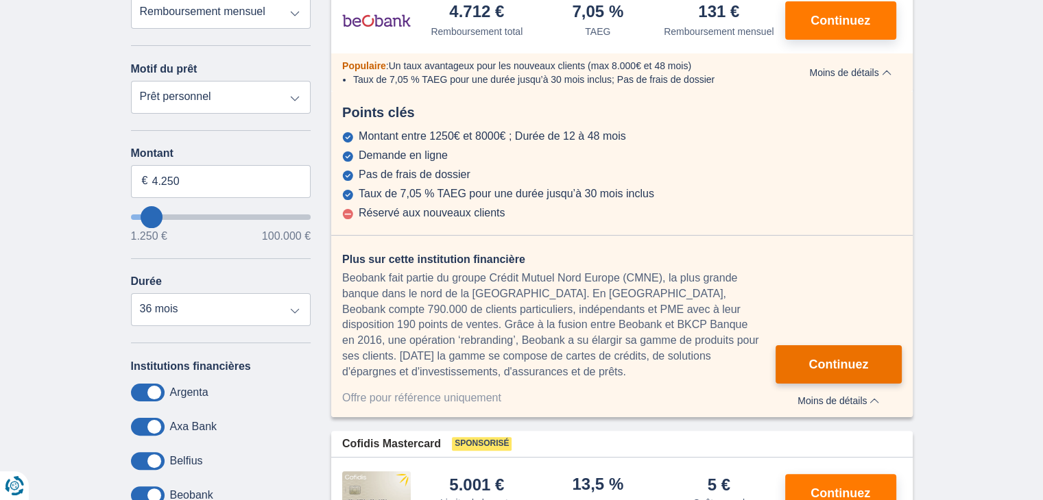
click at [842, 360] on span "Continuez" at bounding box center [838, 364] width 60 height 12
